Goal: Transaction & Acquisition: Purchase product/service

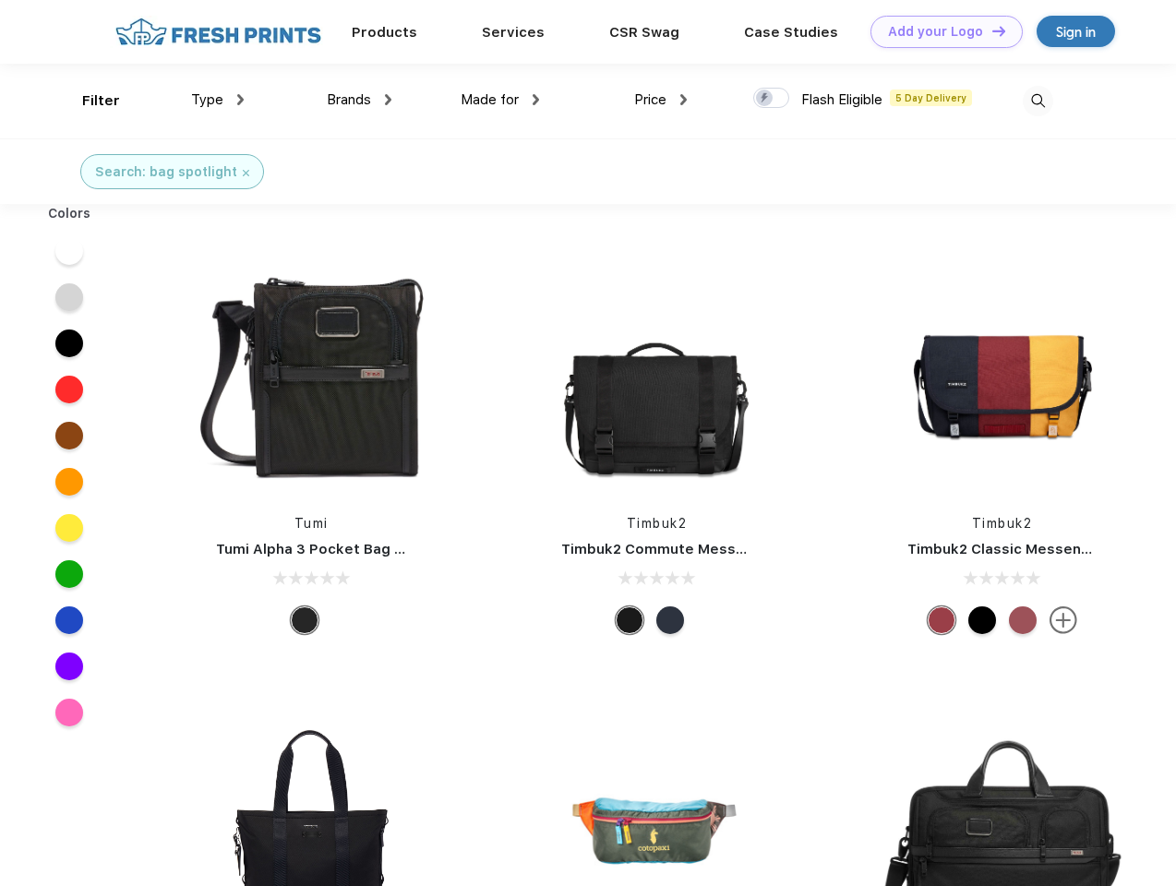
click at [940, 31] on link "Add your Logo Design Tool" at bounding box center [946, 32] width 152 height 32
click at [0, 0] on div "Design Tool" at bounding box center [0, 0] width 0 height 0
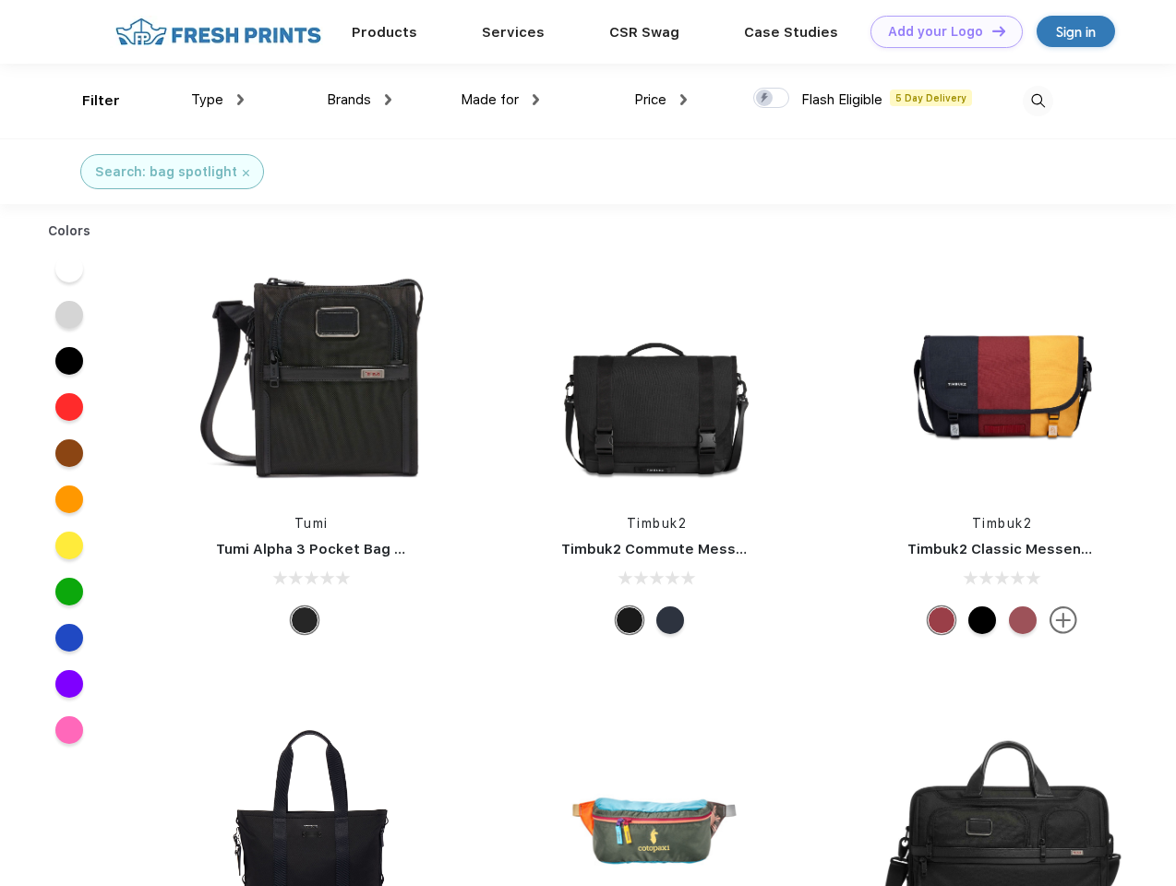
click at [990, 30] on link "Add your Logo Design Tool" at bounding box center [946, 32] width 152 height 32
click at [89, 101] on div "Filter" at bounding box center [101, 100] width 38 height 21
click at [218, 100] on span "Type" at bounding box center [207, 99] width 32 height 17
click at [359, 100] on span "Brands" at bounding box center [349, 99] width 44 height 17
click at [500, 100] on span "Made for" at bounding box center [490, 99] width 58 height 17
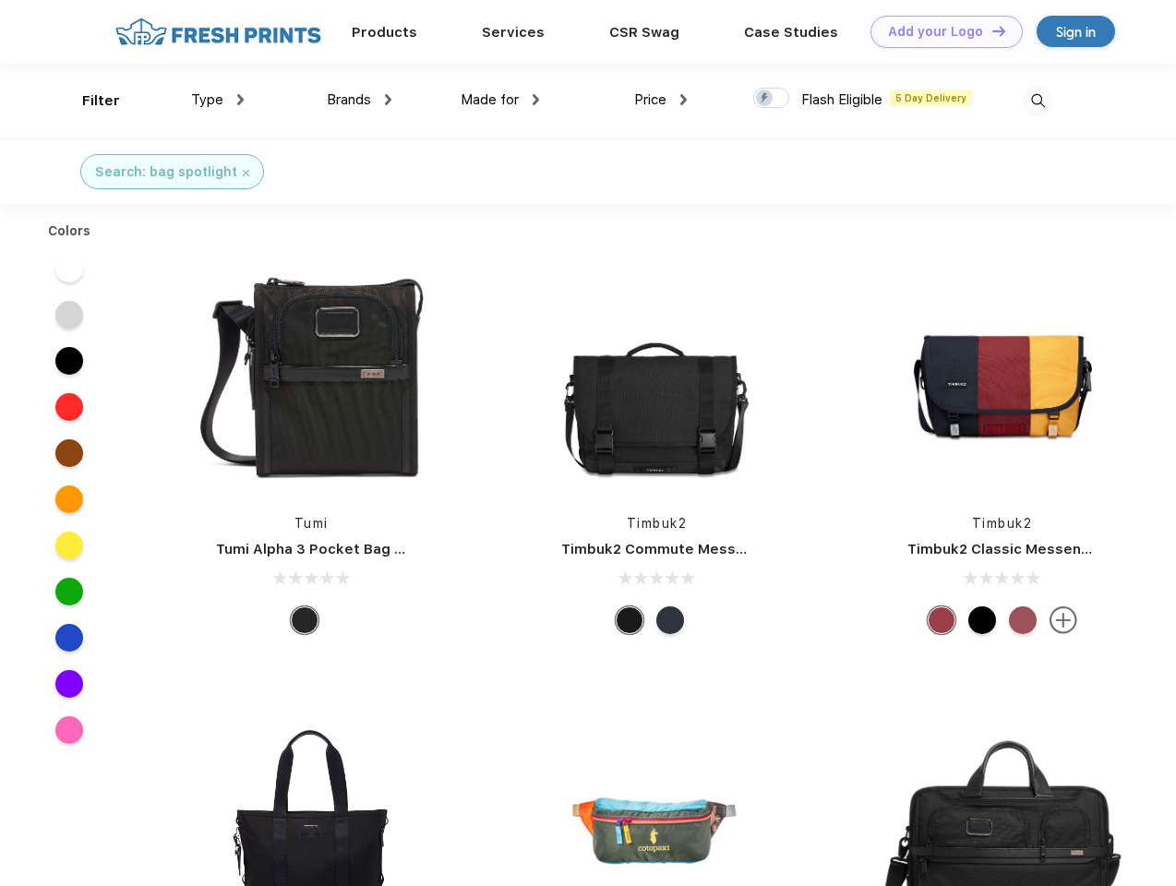
click at [661, 100] on span "Price" at bounding box center [650, 99] width 32 height 17
click at [772, 99] on div at bounding box center [771, 98] width 36 height 20
click at [765, 99] on input "checkbox" at bounding box center [759, 93] width 12 height 12
click at [1038, 101] on img at bounding box center [1038, 101] width 30 height 30
